Goal: Task Accomplishment & Management: Complete application form

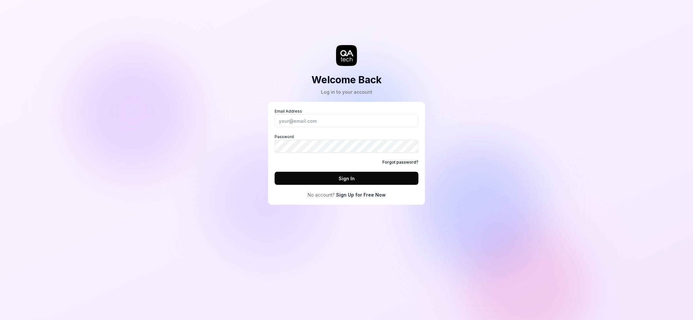
click at [363, 198] on link "Sign Up for Free Now" at bounding box center [361, 194] width 50 height 7
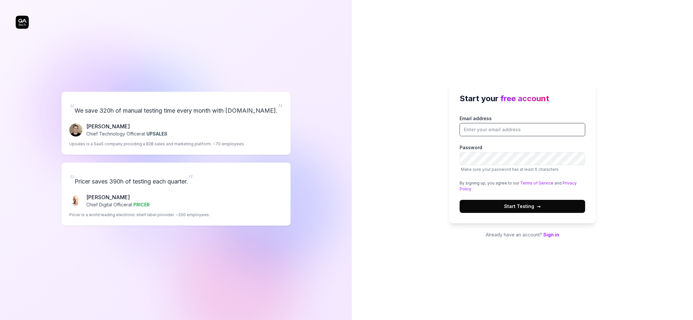
click at [500, 130] on input "Email address" at bounding box center [521, 129] width 125 height 13
type input "[EMAIL_ADDRESS][DOMAIN_NAME]"
click at [527, 211] on button "Start Testing →" at bounding box center [521, 206] width 125 height 13
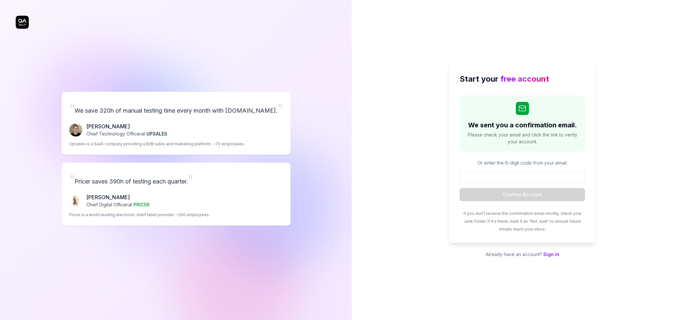
click at [548, 255] on link "Sign in" at bounding box center [551, 255] width 16 height 6
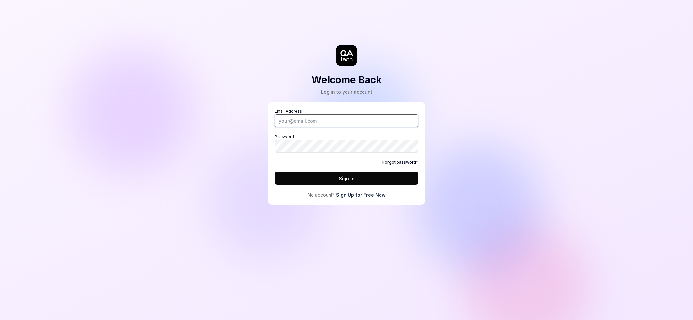
click at [305, 121] on input "Email Address" at bounding box center [346, 120] width 144 height 13
click at [342, 121] on input "Email Address" at bounding box center [346, 120] width 144 height 13
